Goal: Task Accomplishment & Management: Use online tool/utility

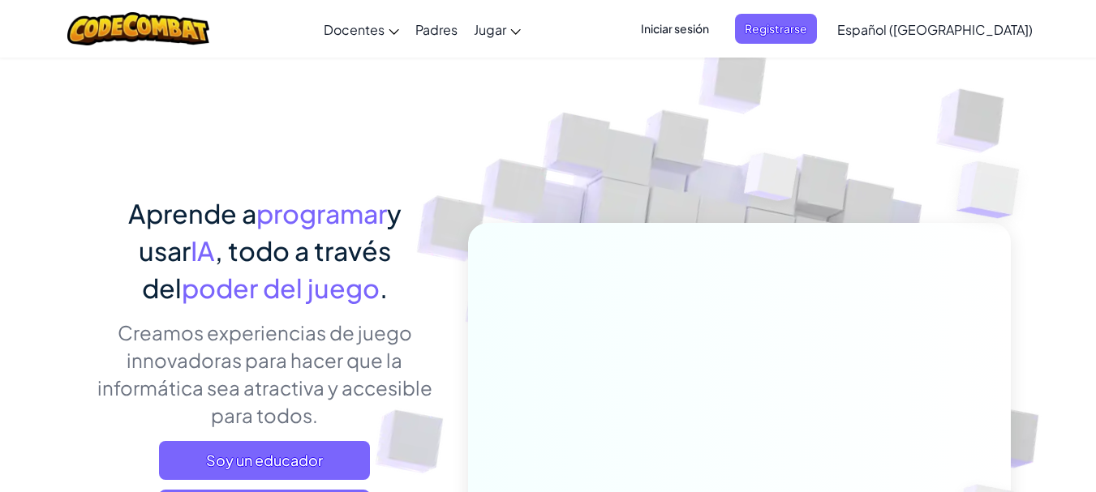
click at [448, 146] on img at bounding box center [727, 357] width 901 height 901
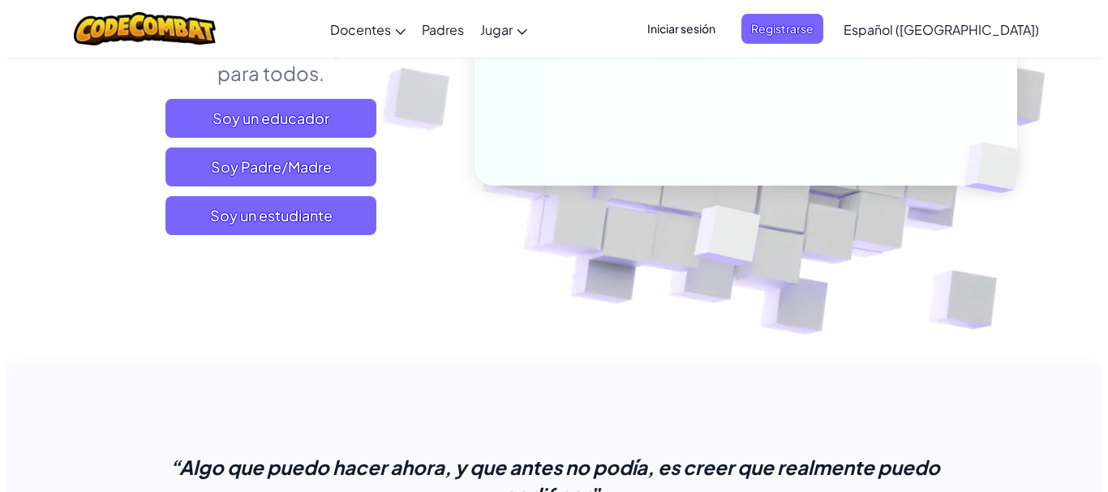
scroll to position [347, 0]
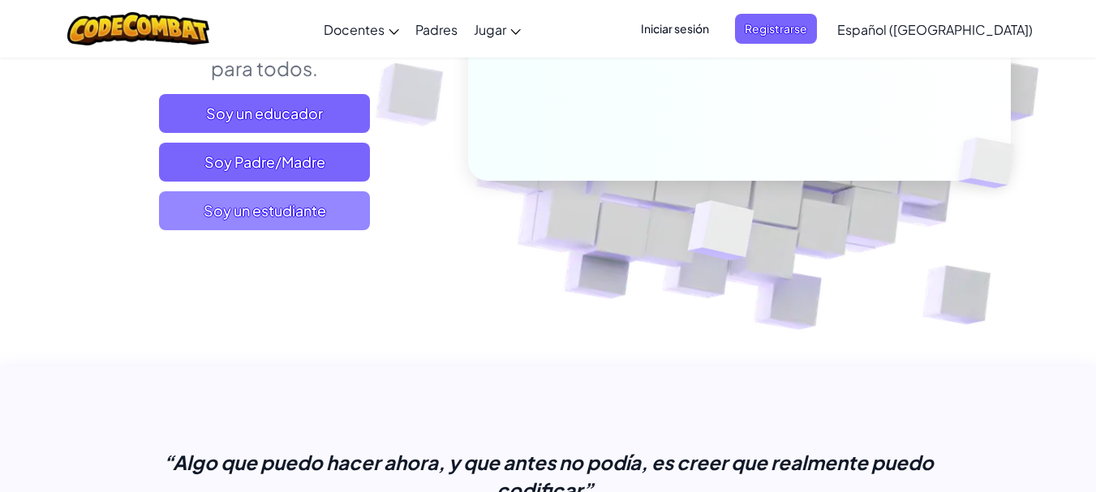
click at [346, 224] on span "Soy un estudiante" at bounding box center [264, 210] width 211 height 39
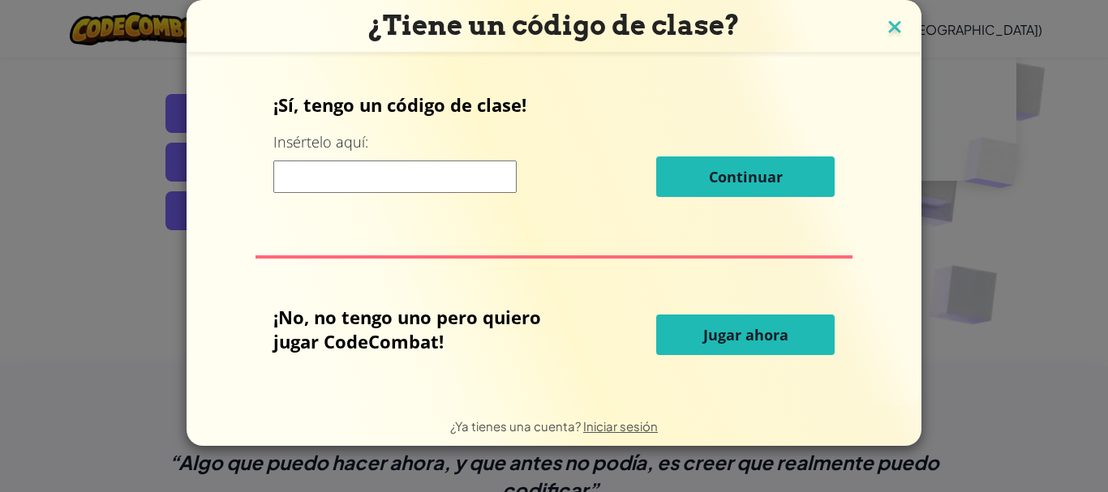
click at [890, 28] on img at bounding box center [894, 28] width 21 height 24
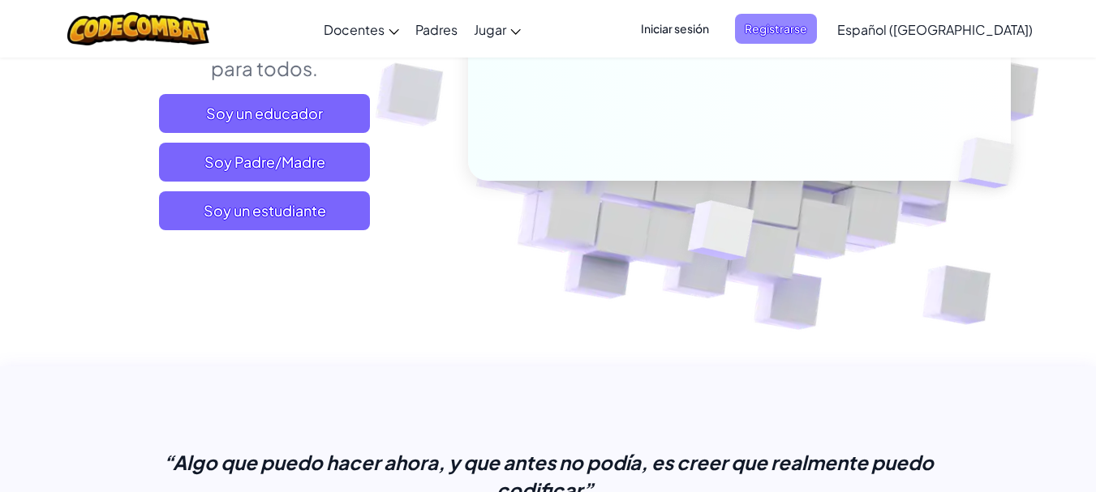
click at [803, 43] on span "Registrarse" at bounding box center [776, 29] width 82 height 30
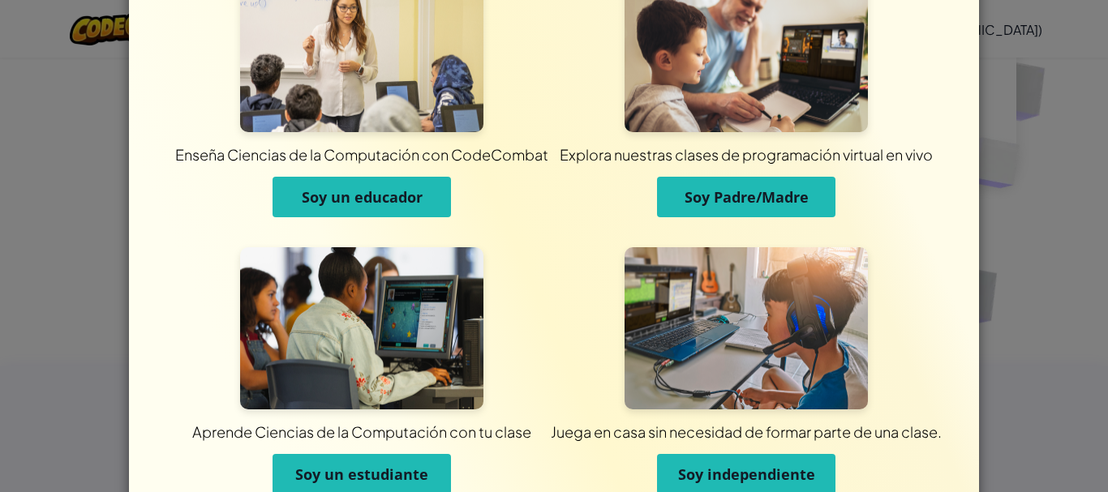
scroll to position [150, 0]
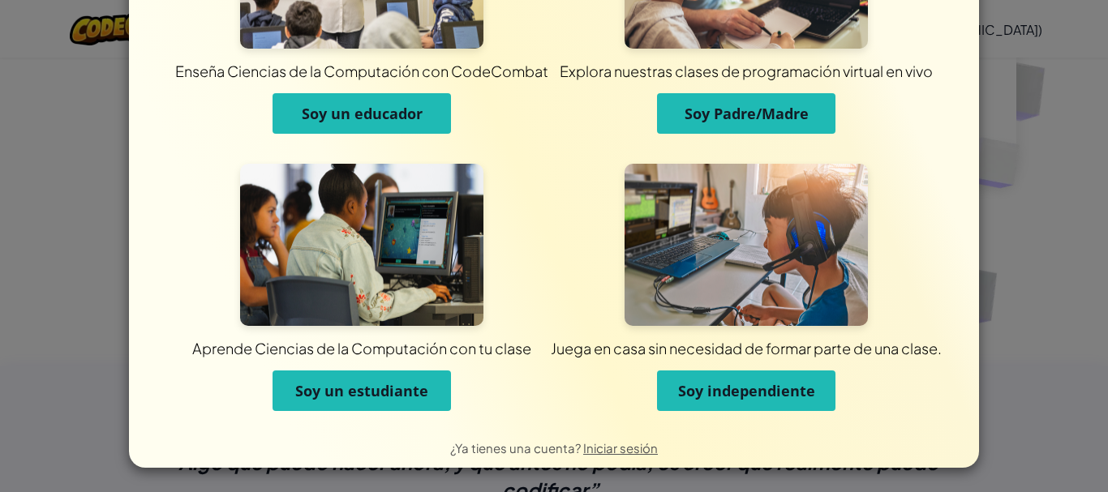
click at [742, 401] on button "Soy independiente" at bounding box center [746, 391] width 178 height 41
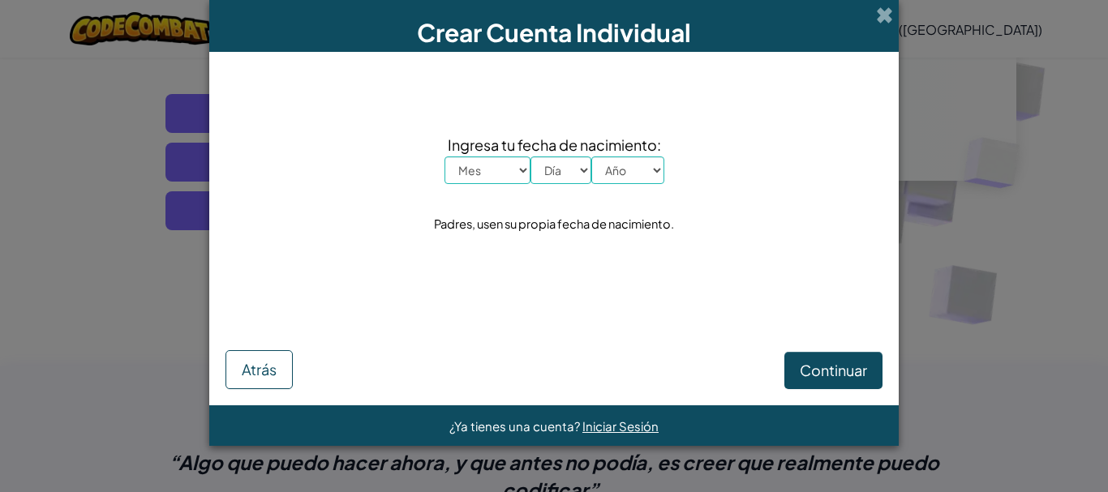
scroll to position [0, 0]
click at [477, 166] on select "Yo Enero Febrero Marzo Abril Mayonesa Junio [PERSON_NAME] Septiembre Octubre No…" at bounding box center [488, 171] width 86 height 28
click at [445, 157] on select "Yo Enero Febrero Marzo Abril Mayonesa Junio [PERSON_NAME] Septiembre Octubre No…" at bounding box center [488, 171] width 86 height 28
click at [468, 181] on select "Yo Enero Febrero Marzo Abril Mayonesa Junio [PERSON_NAME] Septiembre Octubre No…" at bounding box center [488, 171] width 86 height 28
select select "2"
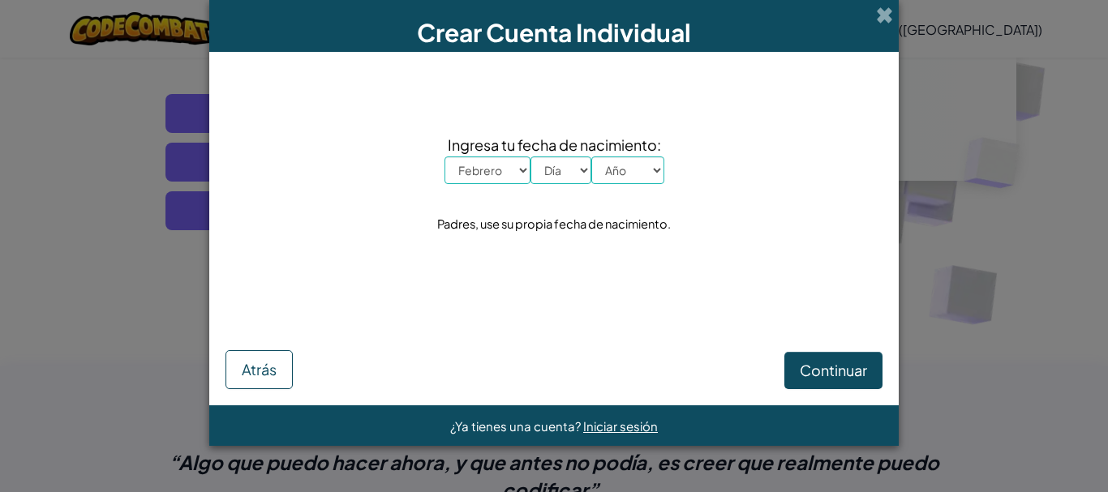
click at [445, 157] on select "Yo Enero Febrero Marzo Abril Mayonesa Junio [PERSON_NAME] Septiembre Octubre No…" at bounding box center [488, 171] width 86 height 28
click at [566, 170] on select "Día 1 2 3 4 5 6 7 8 9 10 11 12 13 14 15 16 17 18 19 20 21 22 23 24 25 26 27 28 …" at bounding box center [561, 171] width 61 height 28
select select "14"
click at [531, 157] on select "Día 1 2 3 4 5 6 7 8 9 10 11 12 13 14 15 16 17 18 19 20 21 22 23 24 25 26 27 28 …" at bounding box center [561, 171] width 61 height 28
click at [621, 176] on select "Año 2025 2024 2023 2022 2021 2020 2019 2018 2017 2016 2015 2014 2013 2012 2011 …" at bounding box center [627, 171] width 73 height 28
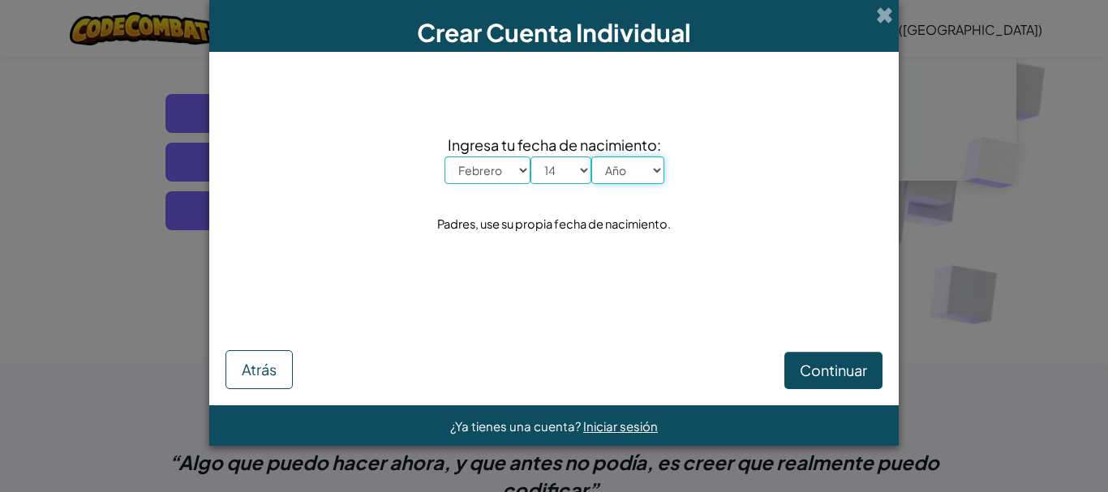
select select "1996"
click at [591, 157] on select "Año 2025 2024 2023 2022 2021 2020 2019 2018 2017 2016 2015 2014 2013 2012 2011 …" at bounding box center [627, 171] width 73 height 28
click at [832, 381] on button "Continuar" at bounding box center [834, 370] width 98 height 37
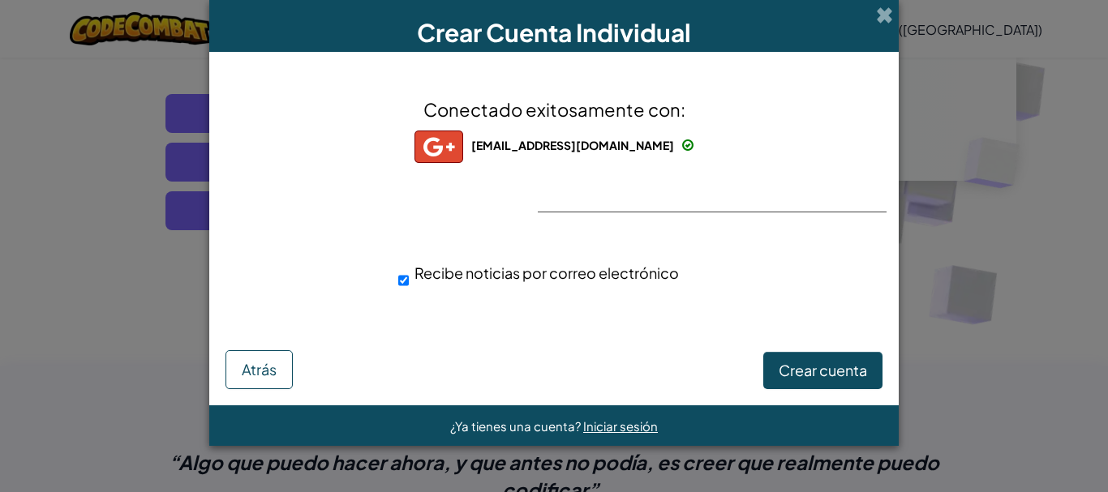
click at [718, 254] on div "Recibe noticias por correo electrónico" at bounding box center [582, 275] width 393 height 44
click at [408, 279] on div "Recibe noticias por correo electrónico" at bounding box center [582, 273] width 368 height 24
click at [404, 282] on input "Recibe noticias por correo electrónico" at bounding box center [403, 281] width 11 height 32
checkbox input "false"
click at [790, 371] on font "Crear cuenta" at bounding box center [823, 370] width 88 height 19
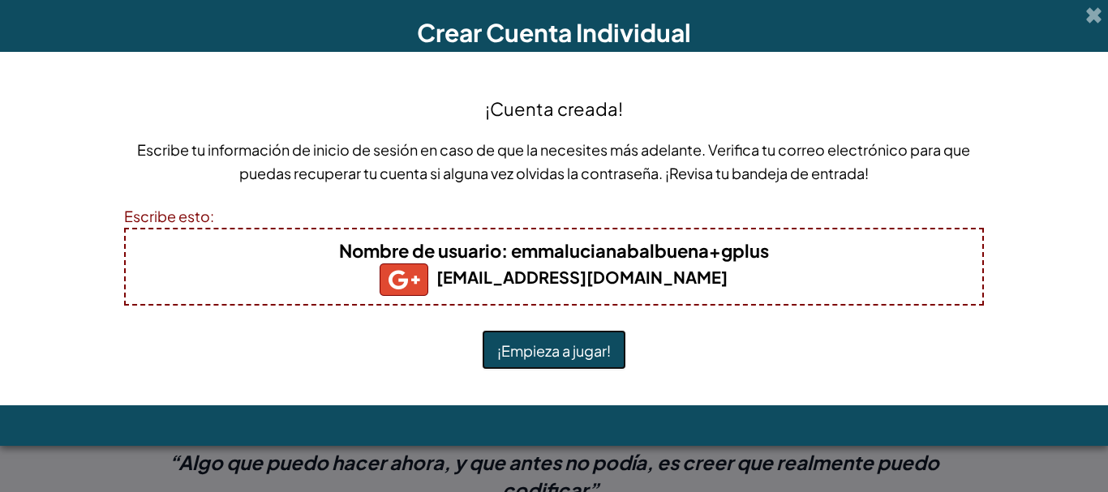
click at [577, 355] on font "¡Empieza a jugar!" at bounding box center [554, 351] width 114 height 19
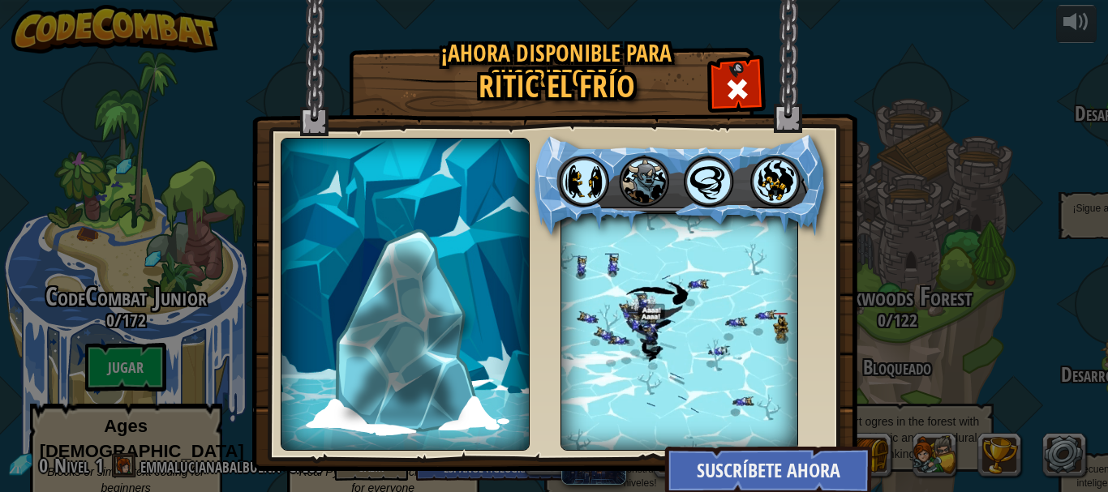
select select "es-419"
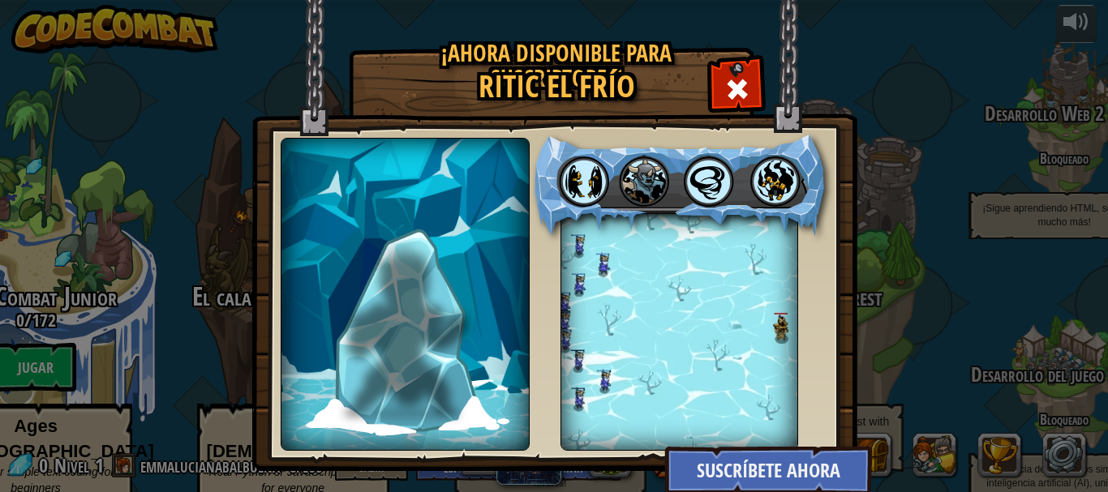
scroll to position [3, 0]
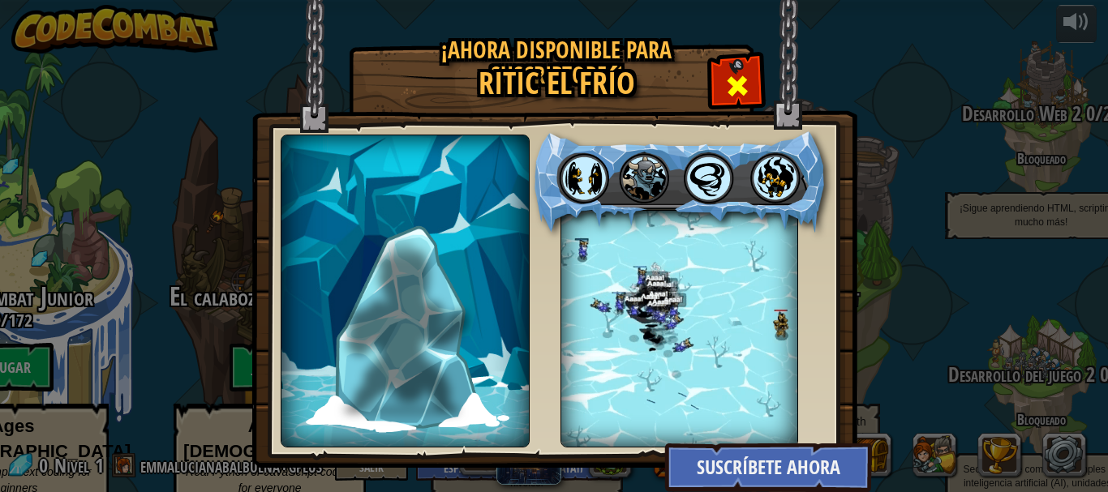
click at [735, 80] on span at bounding box center [738, 86] width 26 height 26
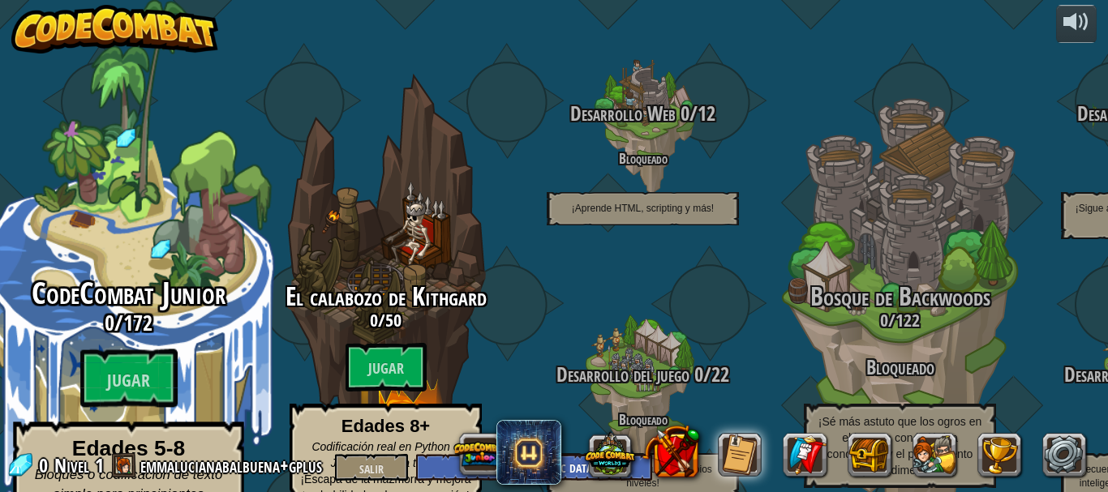
click at [196, 212] on div "CodeCombat Junior 0 / 172 Jugar Edades 5-8 Bloques o codificación de texto simp…" at bounding box center [128, 308] width 308 height 617
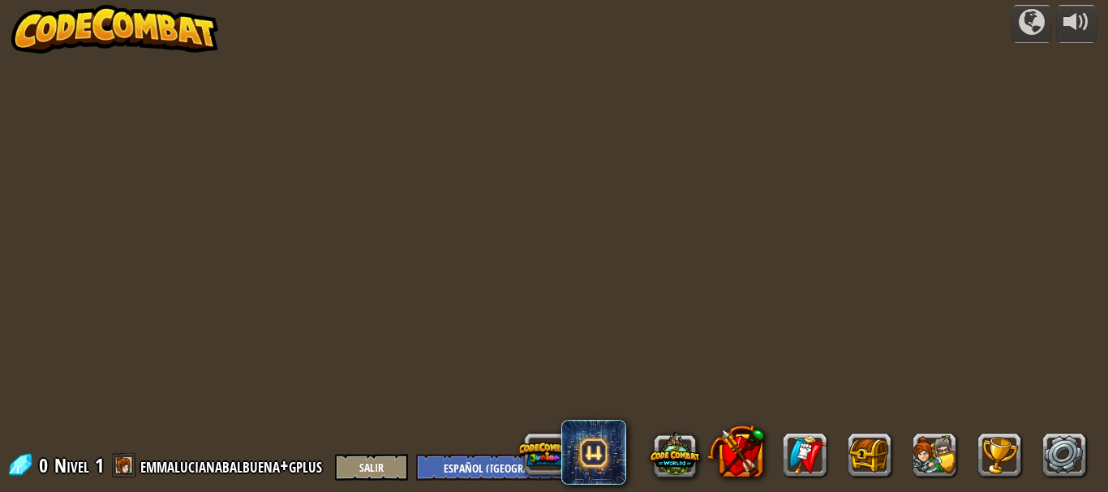
select select "es-419"
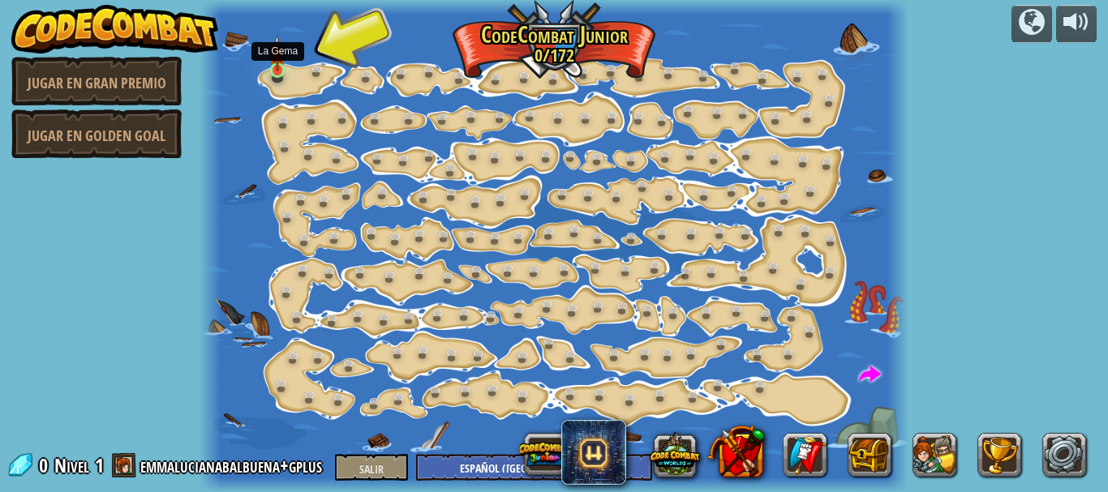
click at [277, 67] on img at bounding box center [277, 53] width 16 height 37
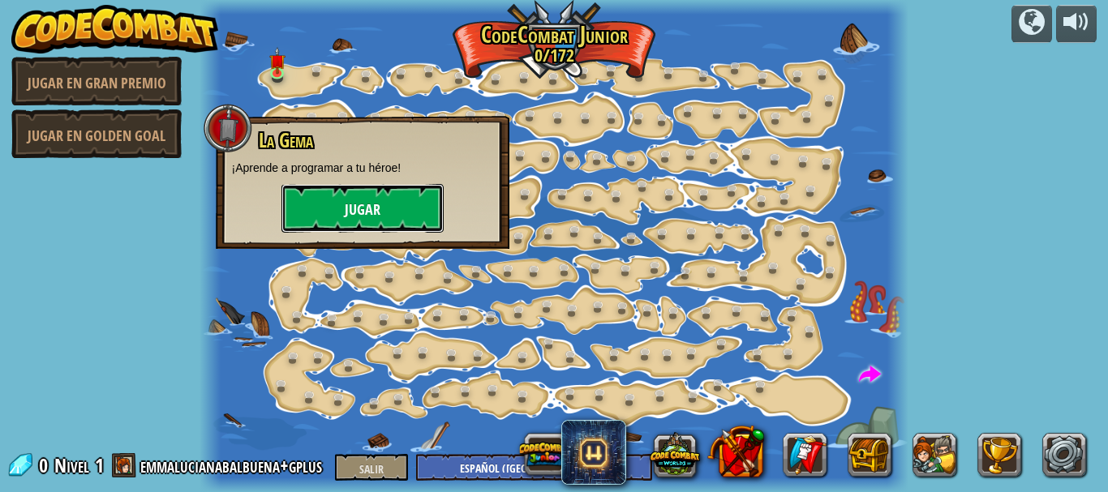
click at [357, 208] on font "Jugar" at bounding box center [363, 210] width 36 height 20
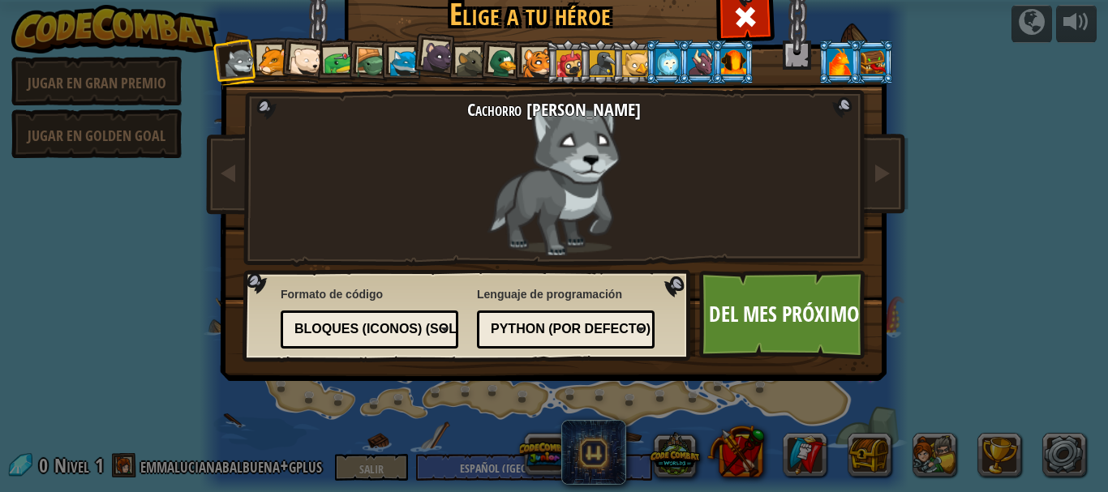
click at [561, 338] on div "Python (por defecto)" at bounding box center [561, 329] width 140 height 19
click at [548, 325] on font "JavaScript" at bounding box center [531, 329] width 80 height 14
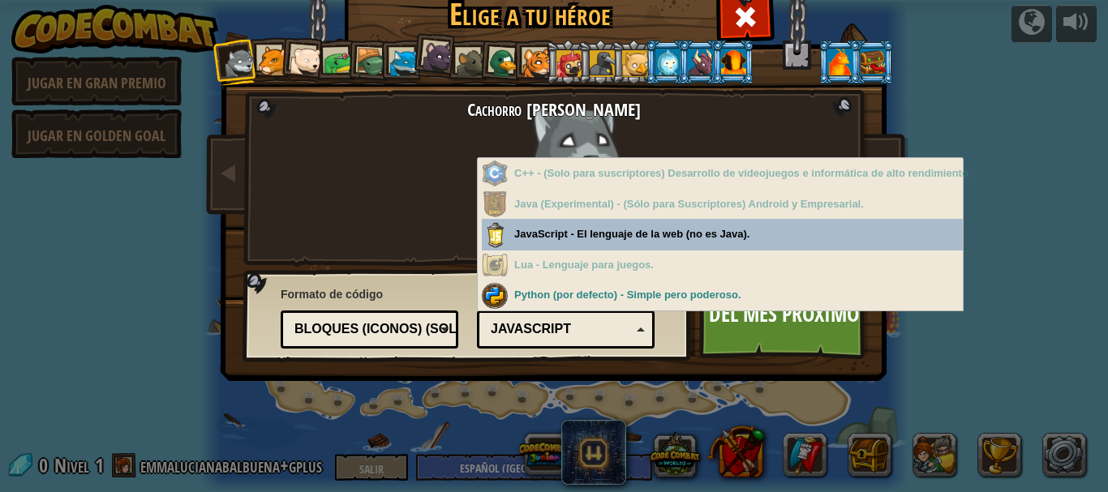
click at [548, 325] on font "JavaScript" at bounding box center [531, 329] width 80 height 14
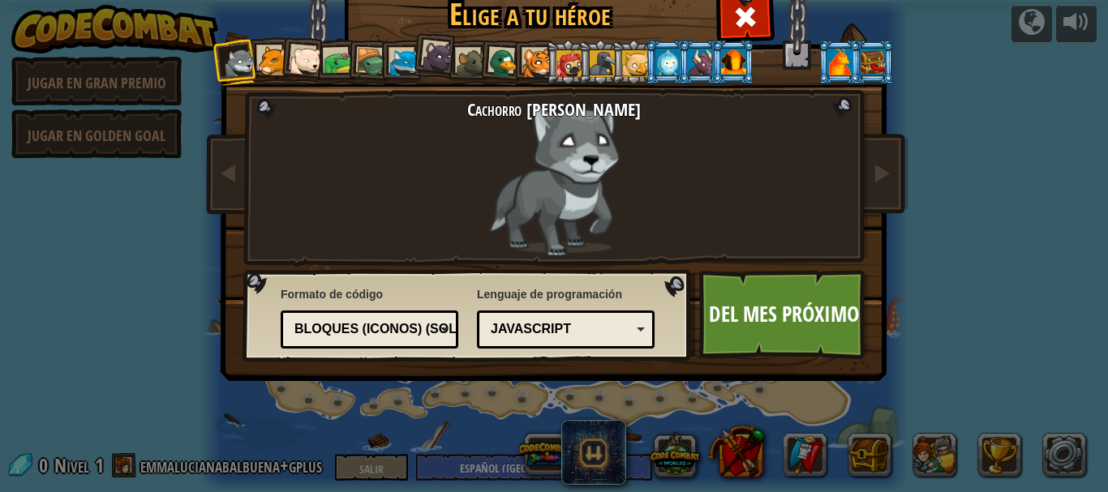
click at [399, 341] on div "Bloques (iconos) (Solo Junior)" at bounding box center [369, 329] width 157 height 25
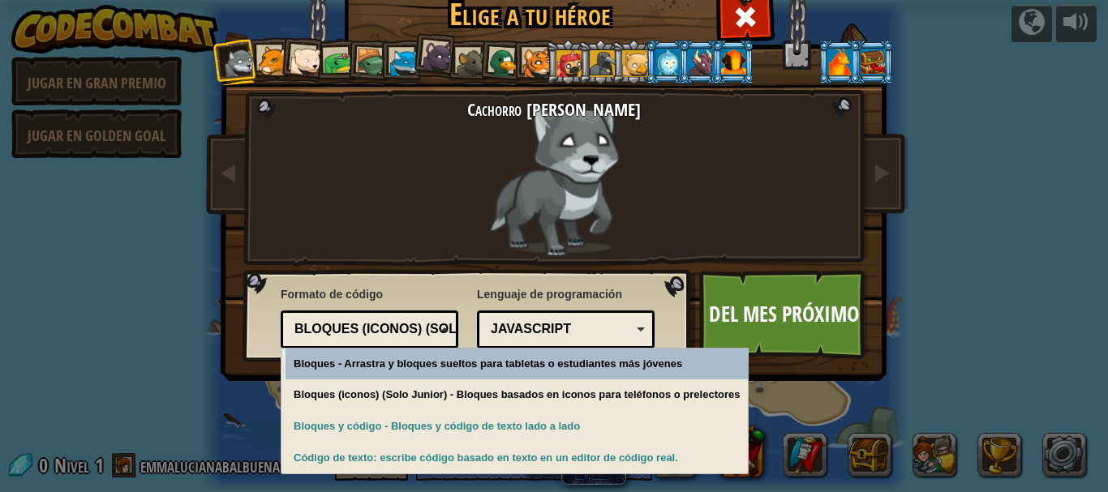
click at [224, 239] on img at bounding box center [557, 157] width 703 height 456
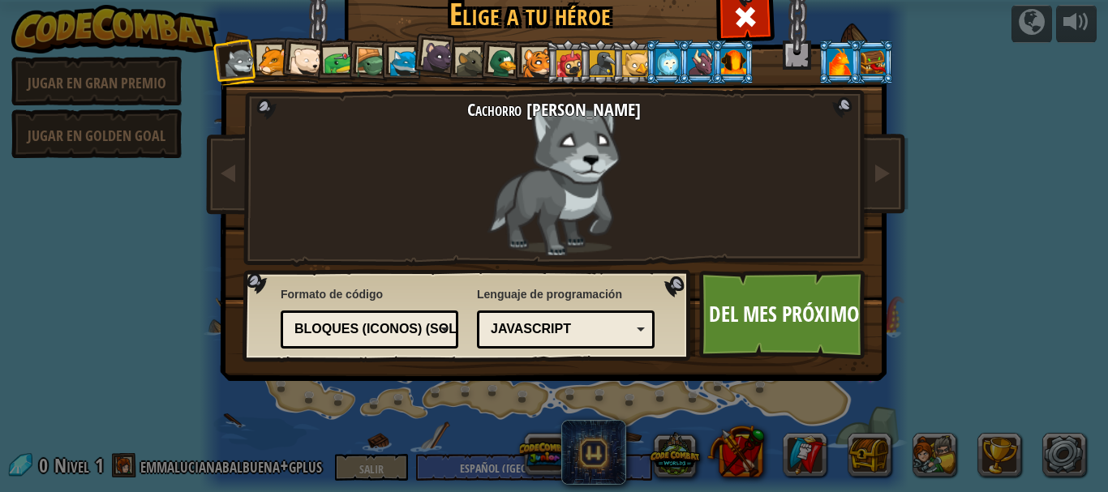
click at [583, 120] on font "Cachorro de lobo" at bounding box center [554, 109] width 174 height 24
click at [462, 56] on div at bounding box center [472, 64] width 30 height 30
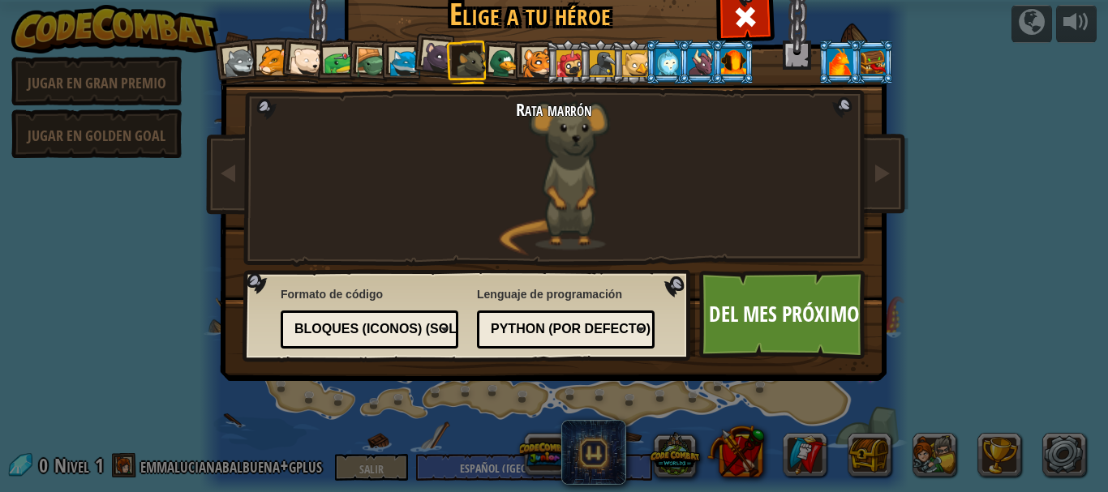
click at [493, 56] on div at bounding box center [504, 64] width 32 height 32
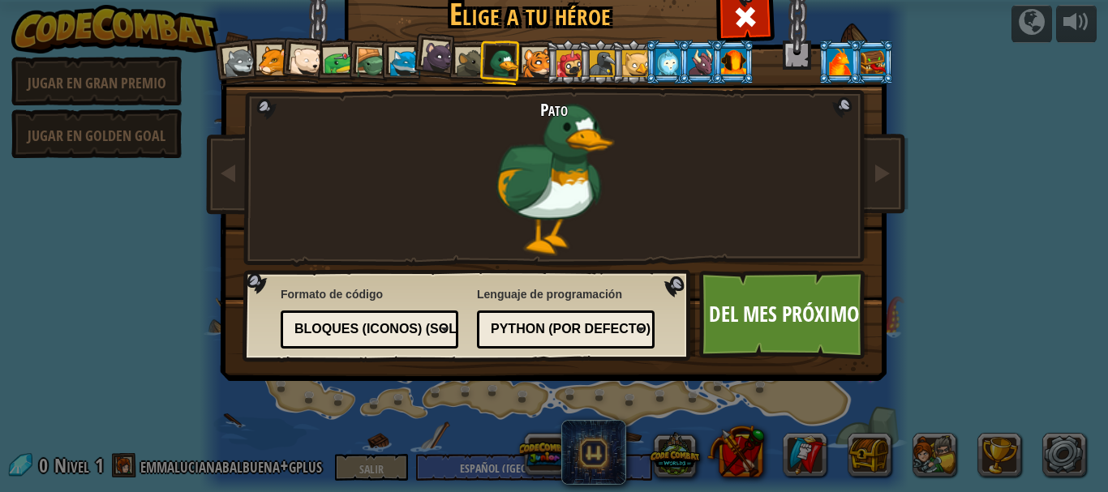
click at [334, 61] on div at bounding box center [339, 63] width 30 height 30
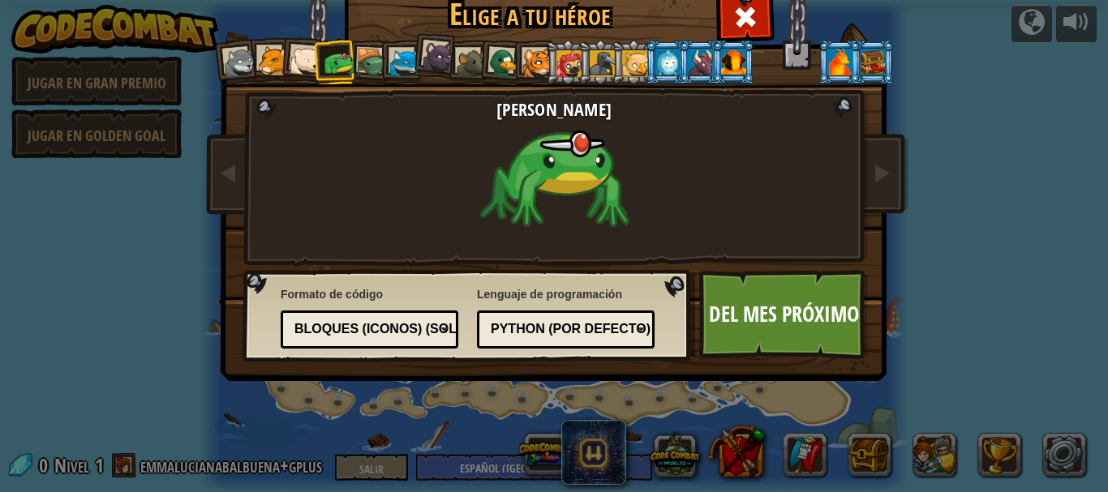
click at [356, 62] on div at bounding box center [371, 63] width 31 height 31
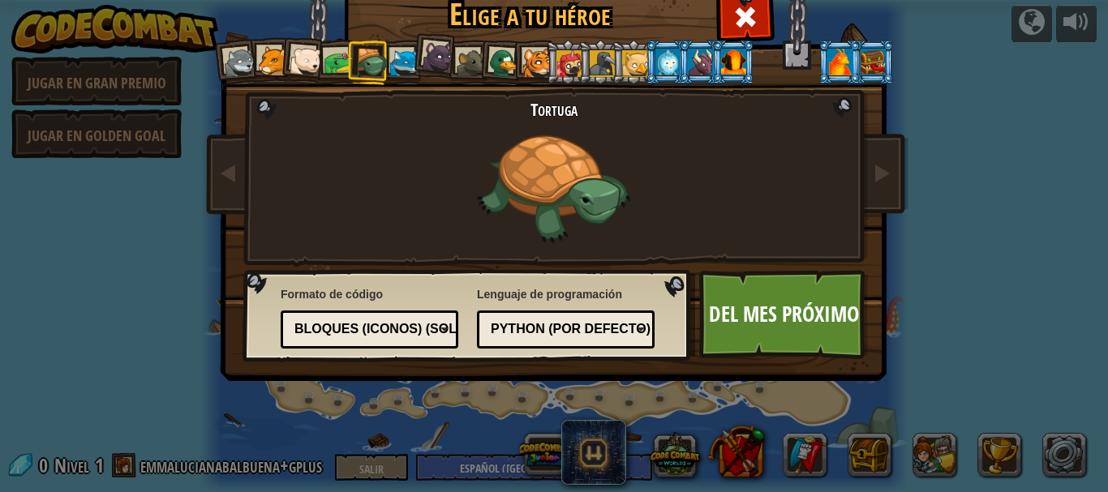
click at [395, 60] on div at bounding box center [405, 64] width 30 height 30
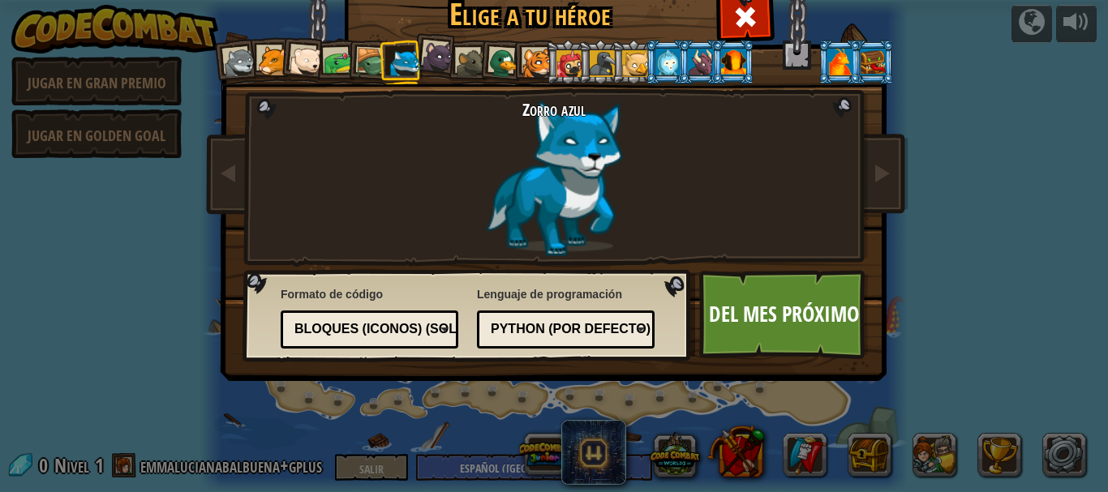
click at [300, 58] on div at bounding box center [306, 61] width 32 height 32
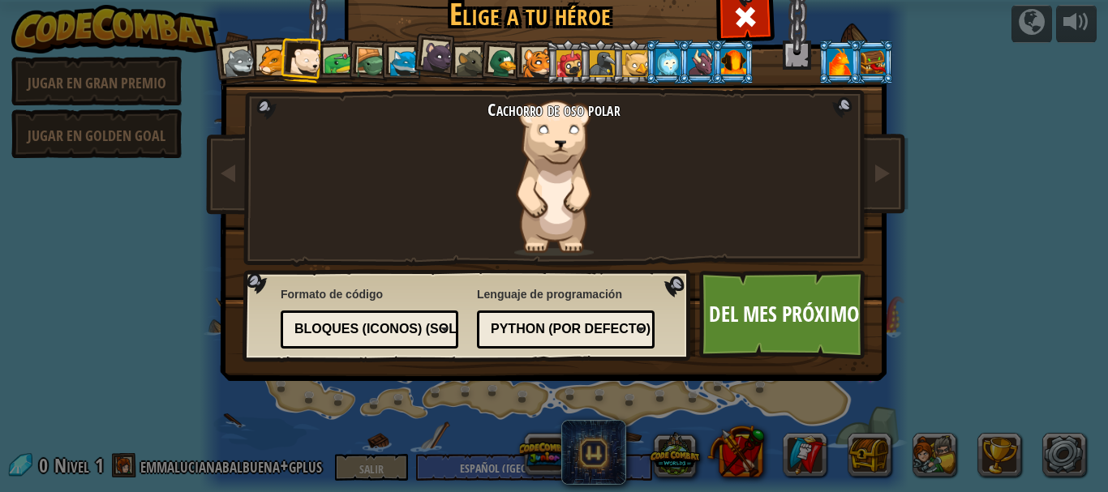
click at [258, 67] on div at bounding box center [273, 61] width 30 height 30
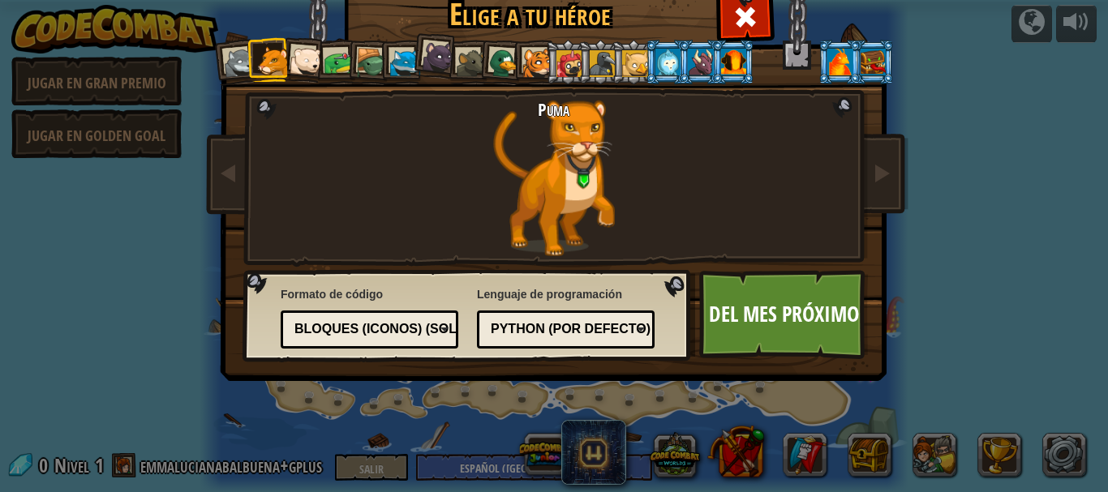
click at [236, 67] on div at bounding box center [240, 63] width 32 height 32
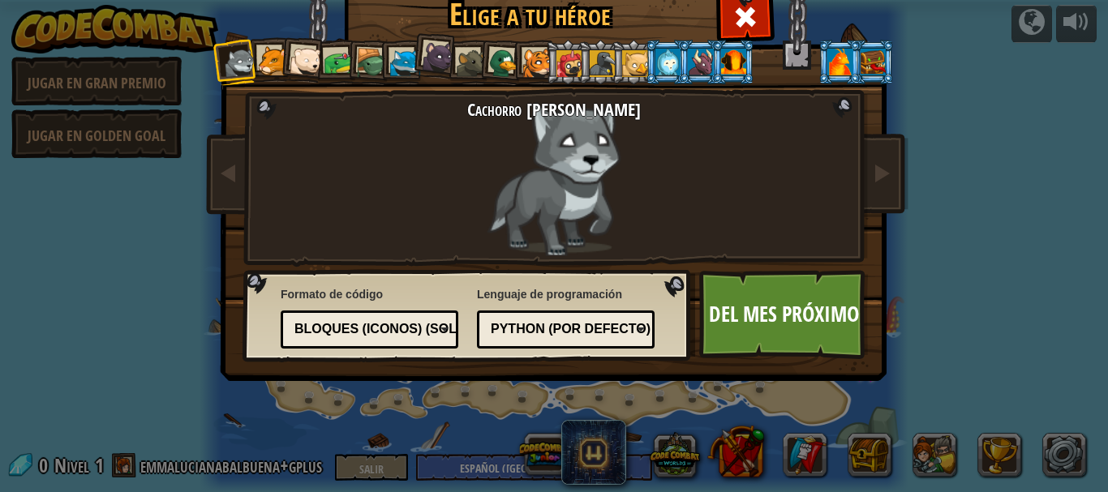
click at [273, 52] on div at bounding box center [273, 61] width 30 height 30
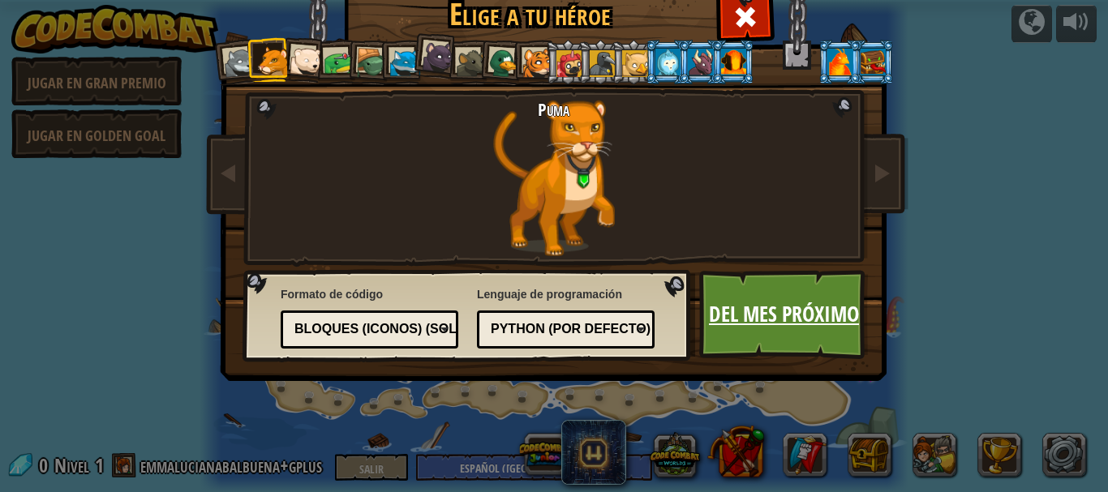
click at [756, 290] on link "Del mes próximo" at bounding box center [784, 314] width 170 height 89
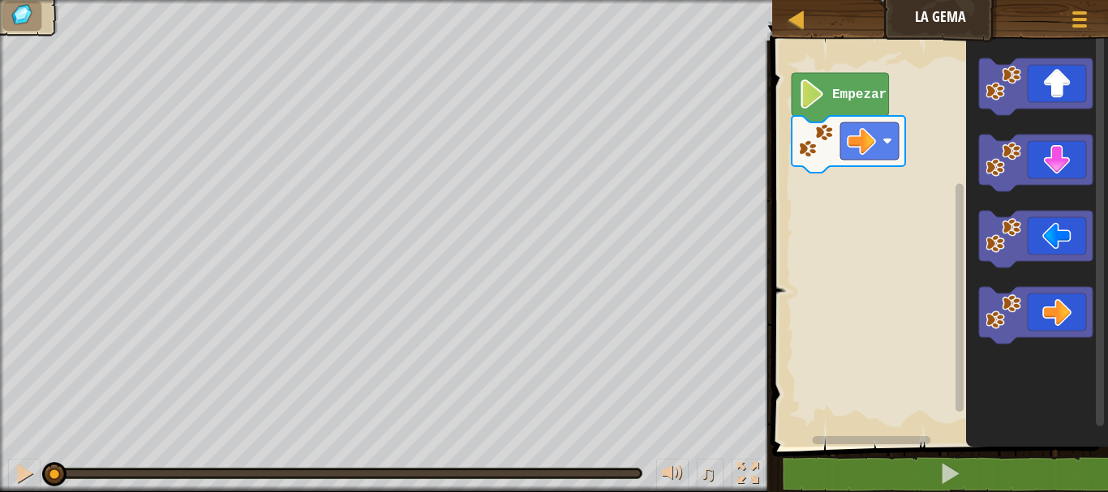
click at [16, 15] on img at bounding box center [22, 15] width 27 height 24
click at [803, 24] on div at bounding box center [797, 19] width 20 height 20
select select "es-419"
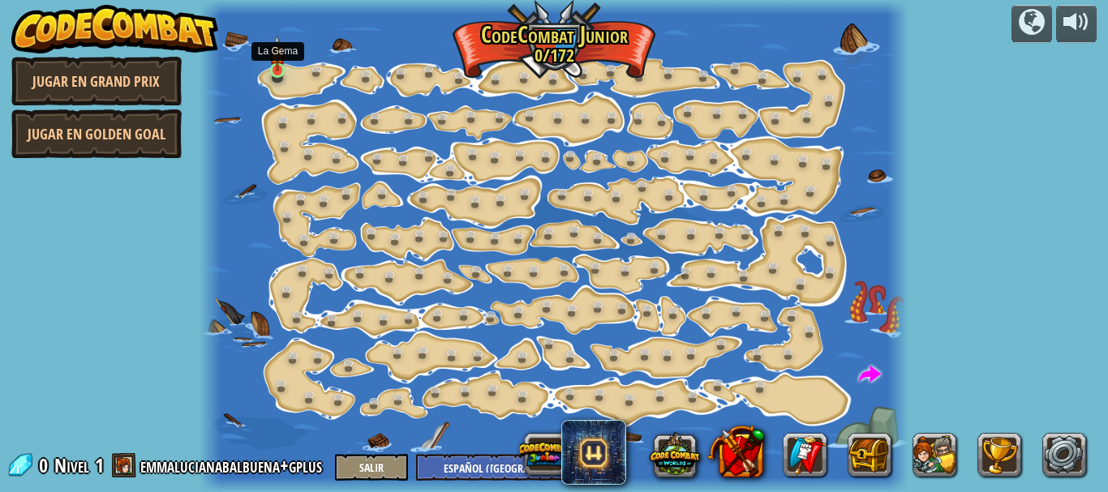
click at [279, 58] on img at bounding box center [277, 53] width 16 height 37
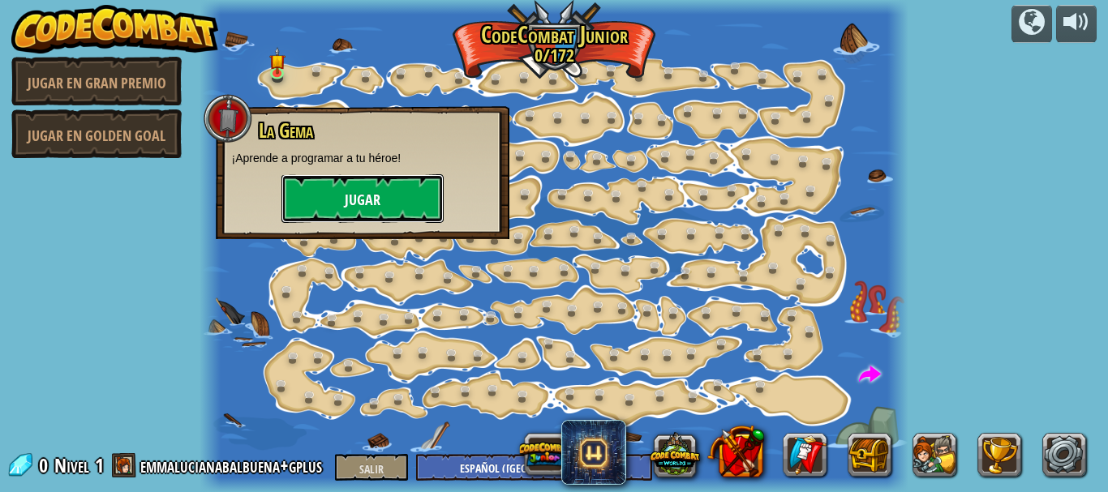
click at [330, 216] on button "Jugar" at bounding box center [363, 198] width 162 height 49
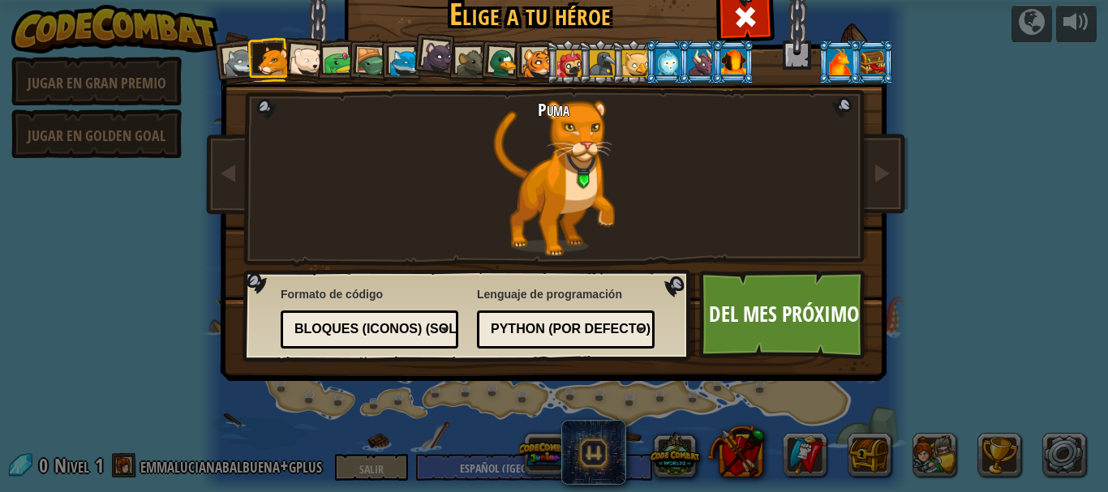
click at [511, 339] on div "Python (por defecto)" at bounding box center [566, 329] width 157 height 25
click at [797, 307] on font "Del mes próximo" at bounding box center [784, 313] width 150 height 29
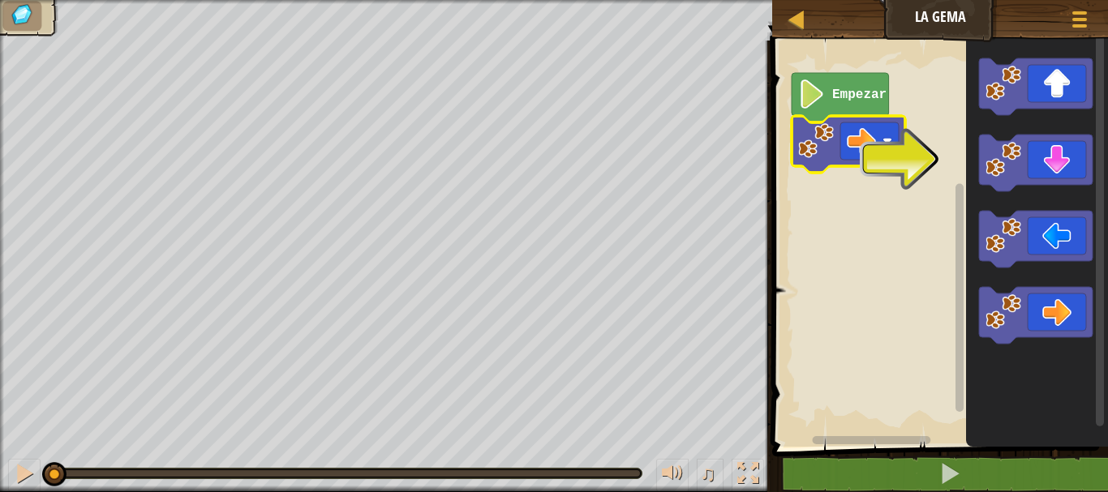
click at [802, 260] on rect "Espacio de trabajo de Blockly" at bounding box center [938, 239] width 341 height 415
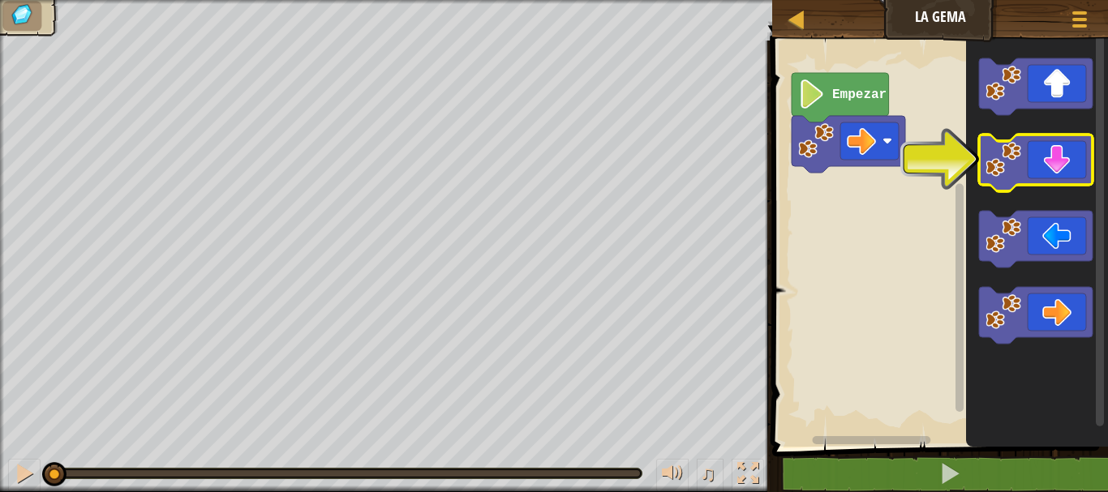
click at [1035, 159] on icon "Espacio de trabajo de Blockly" at bounding box center [1036, 163] width 114 height 57
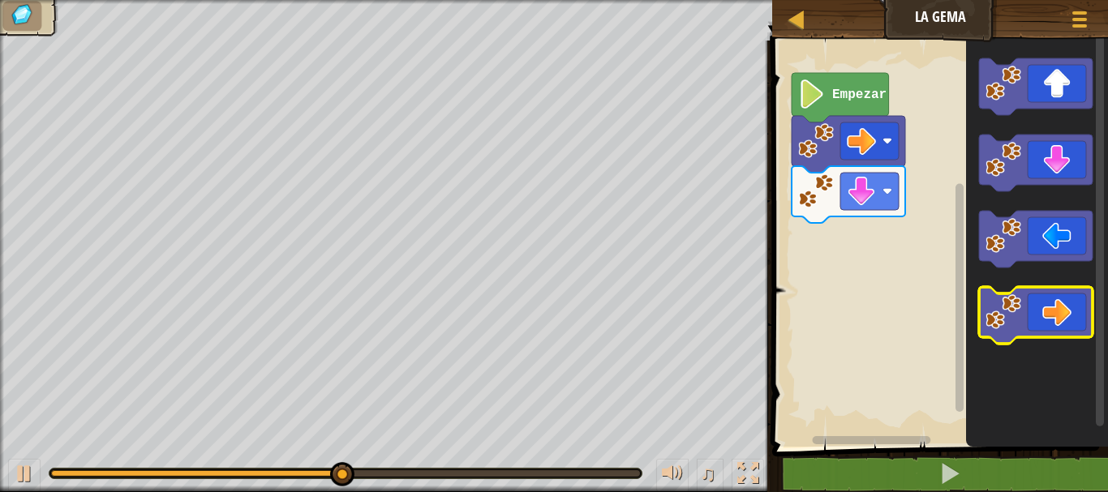
click at [1019, 337] on icon "Espacio de trabajo de Blockly" at bounding box center [1036, 315] width 114 height 57
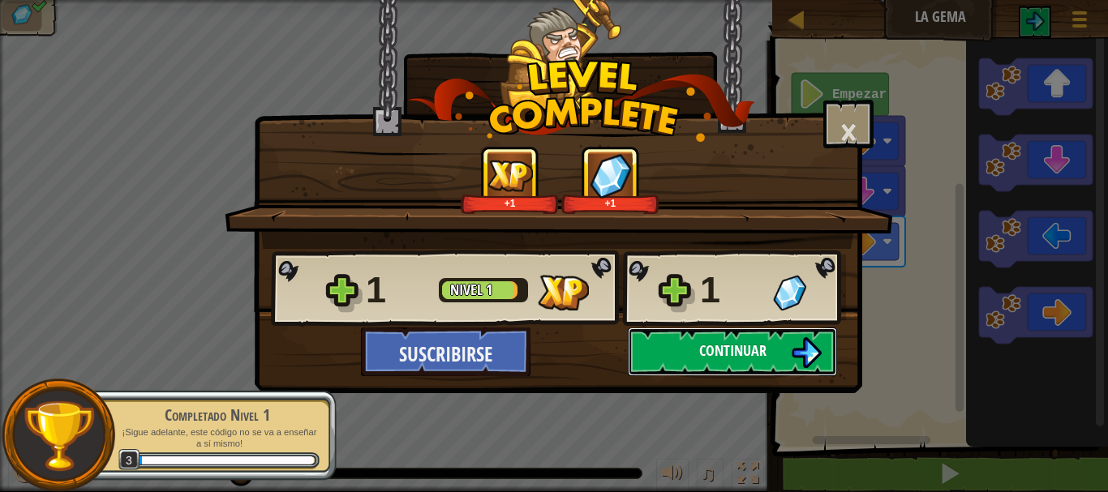
click at [786, 344] on button "Continuar" at bounding box center [732, 352] width 209 height 49
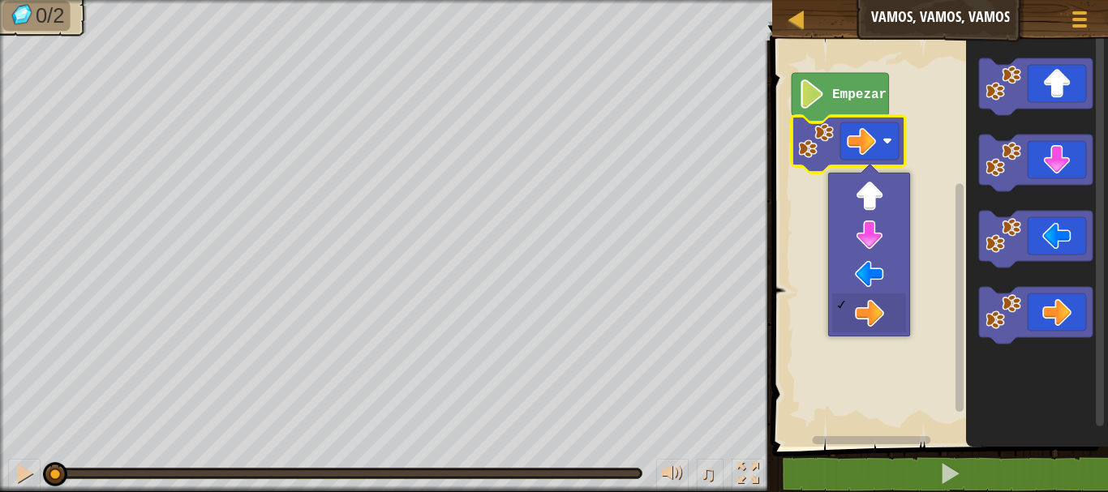
click at [888, 135] on rect "Espacio de trabajo de Blockly" at bounding box center [870, 141] width 58 height 37
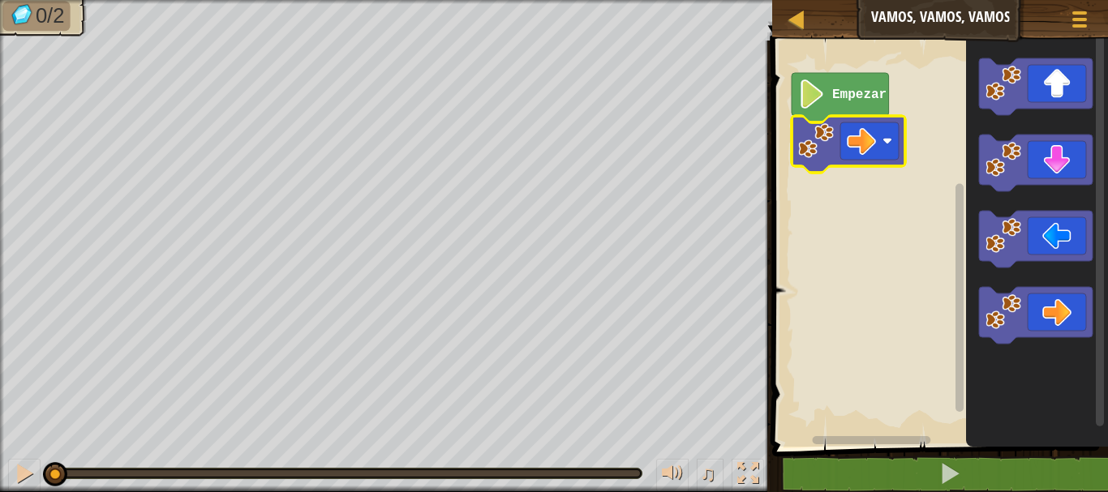
click at [867, 95] on text "Empezar" at bounding box center [859, 95] width 54 height 15
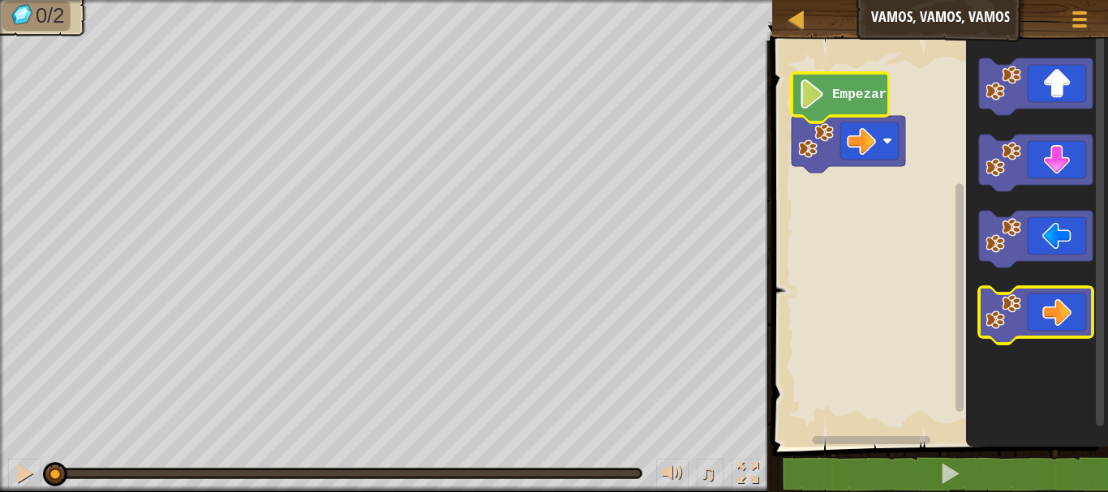
click at [1042, 311] on icon "Espacio de trabajo de Blockly" at bounding box center [1036, 315] width 114 height 57
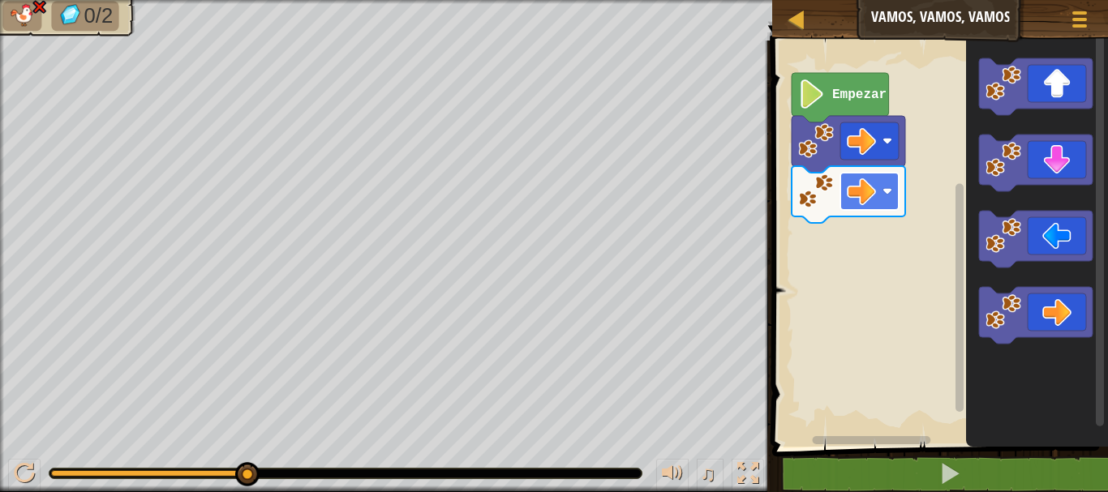
click at [879, 189] on rect "Espacio de trabajo de Blockly" at bounding box center [870, 191] width 58 height 37
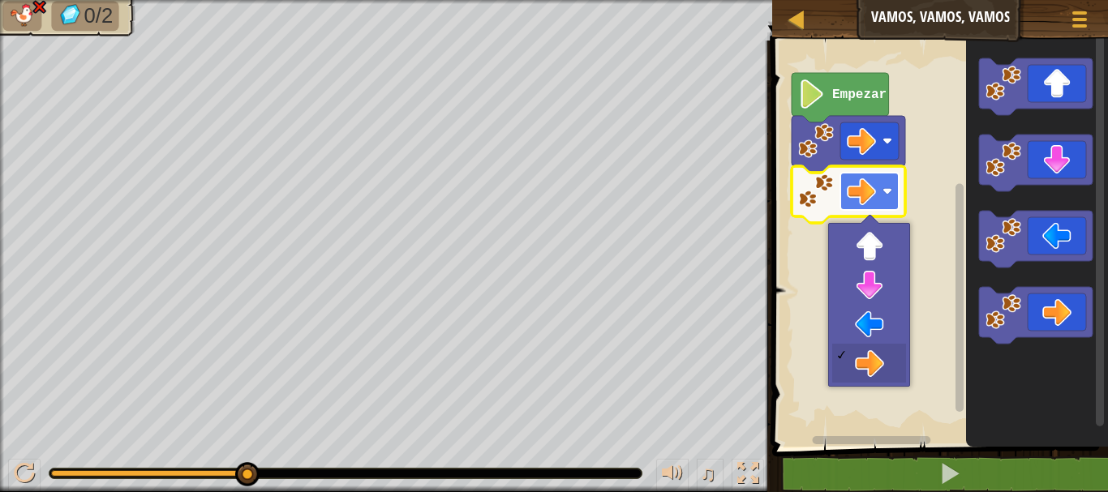
click at [879, 189] on rect "Espacio de trabajo de Blockly" at bounding box center [870, 191] width 58 height 37
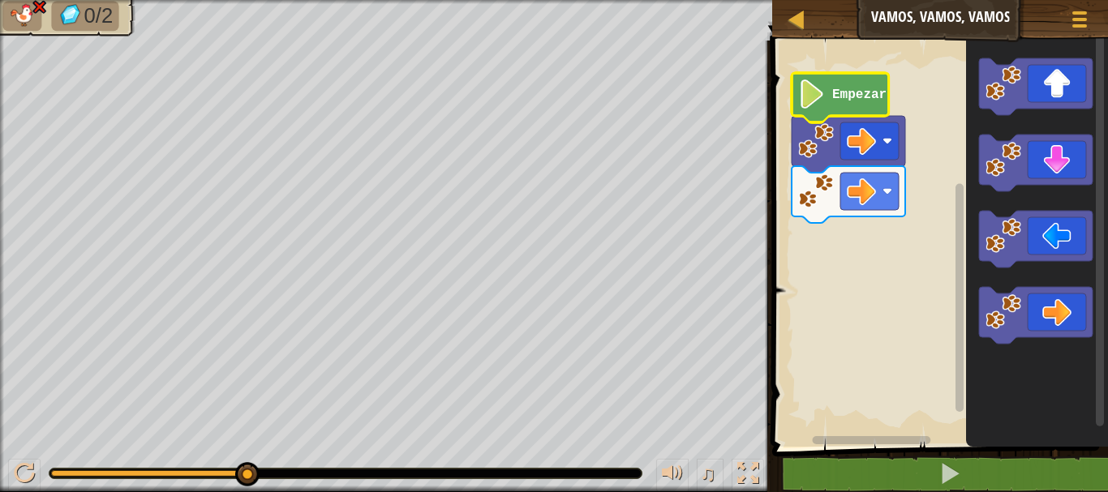
click at [802, 106] on image "Espacio de trabajo de Blockly" at bounding box center [812, 94] width 28 height 29
